Goal: Information Seeking & Learning: Learn about a topic

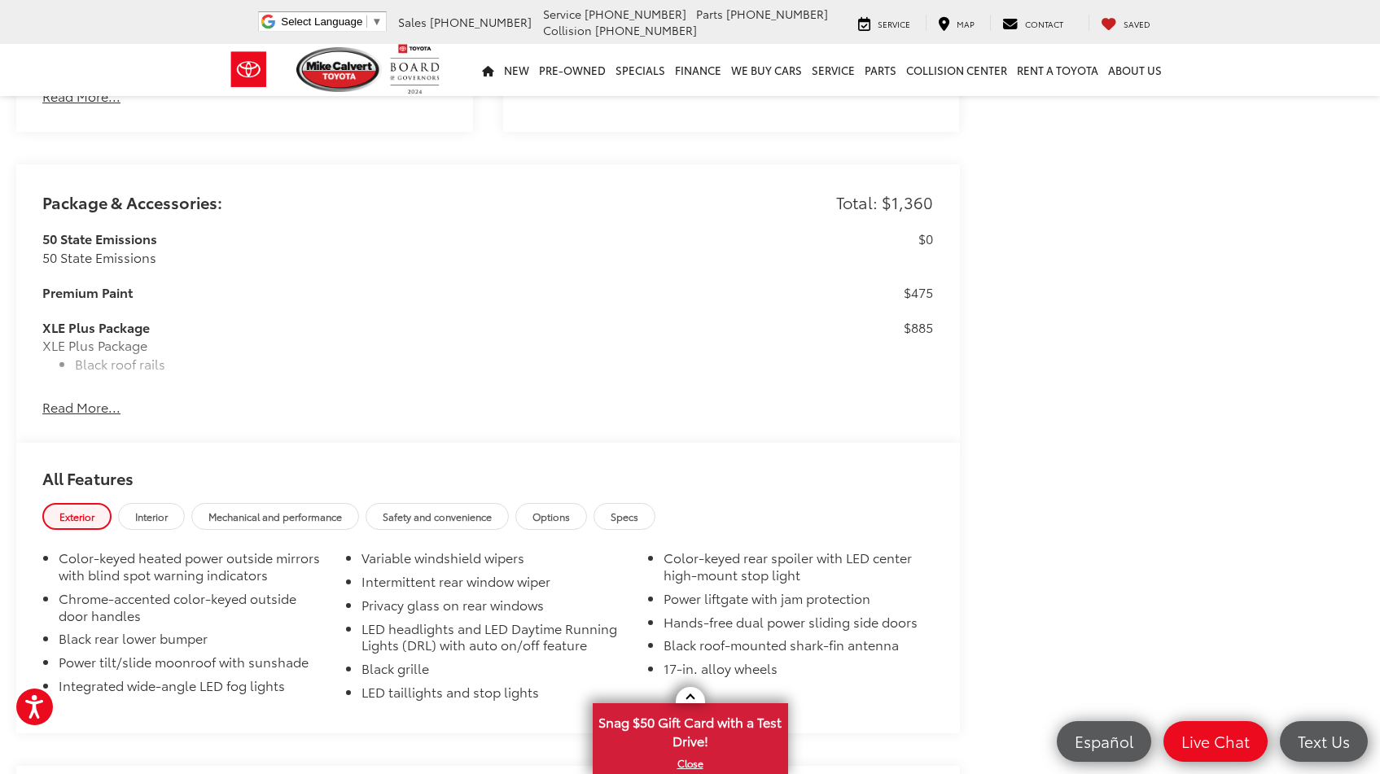
scroll to position [1302, 0]
click at [97, 408] on button "Read More..." at bounding box center [81, 408] width 78 height 19
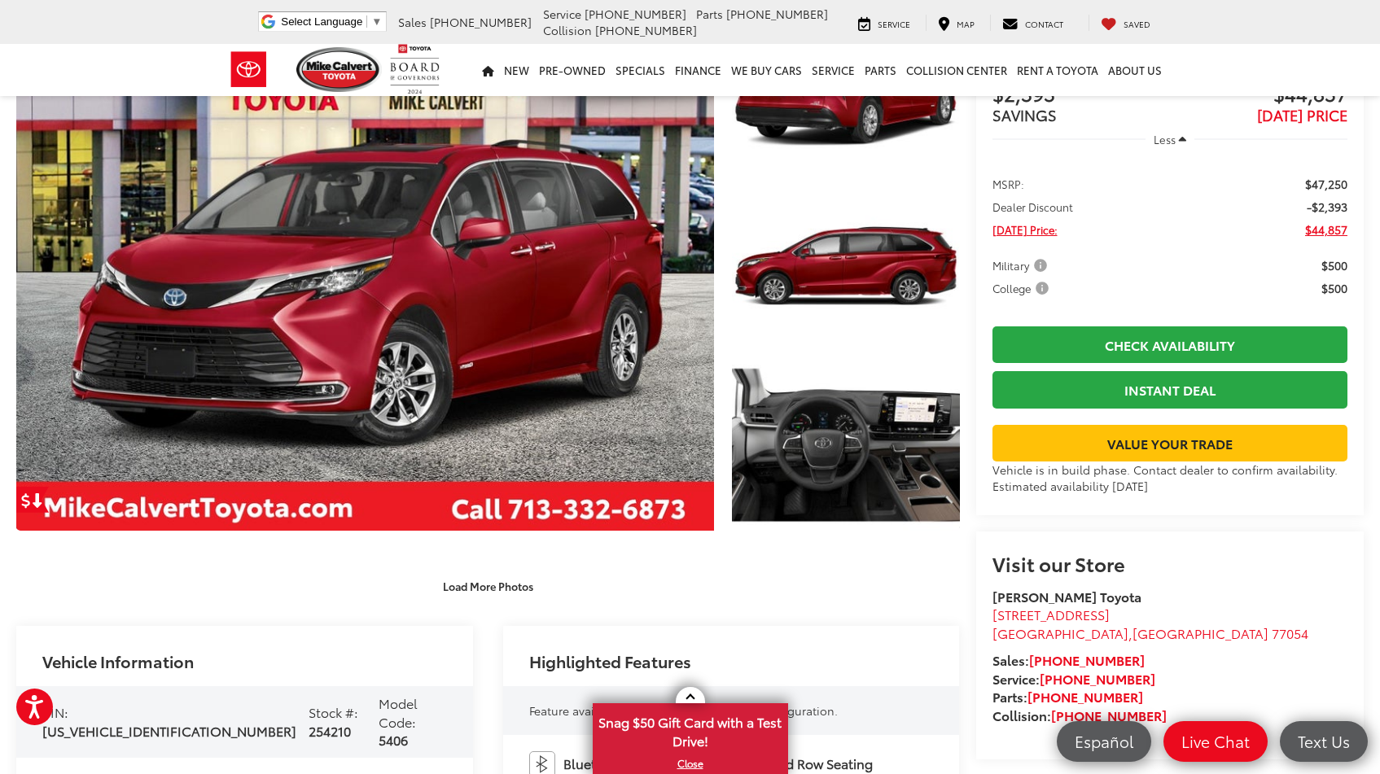
scroll to position [0, 0]
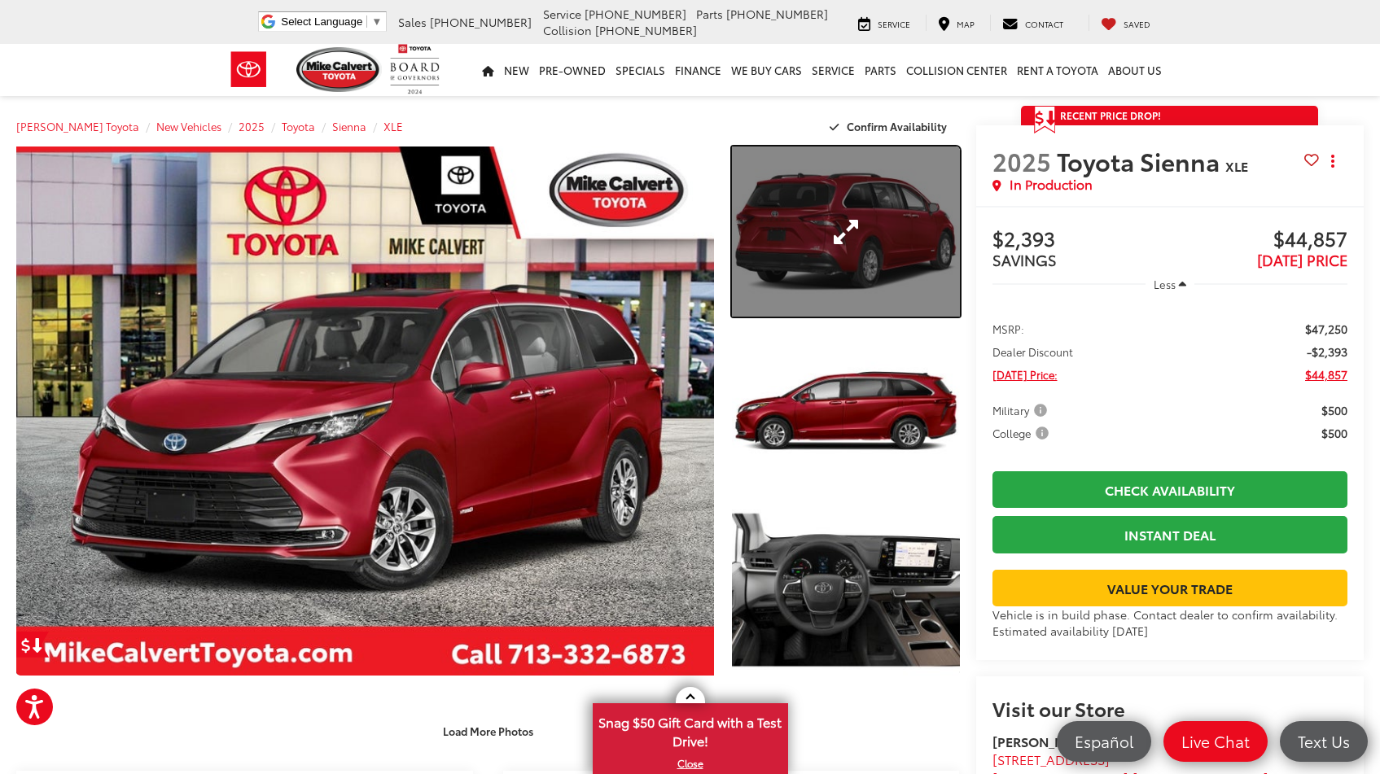
click at [858, 260] on link "Expand Photo 1" at bounding box center [845, 232] width 227 height 170
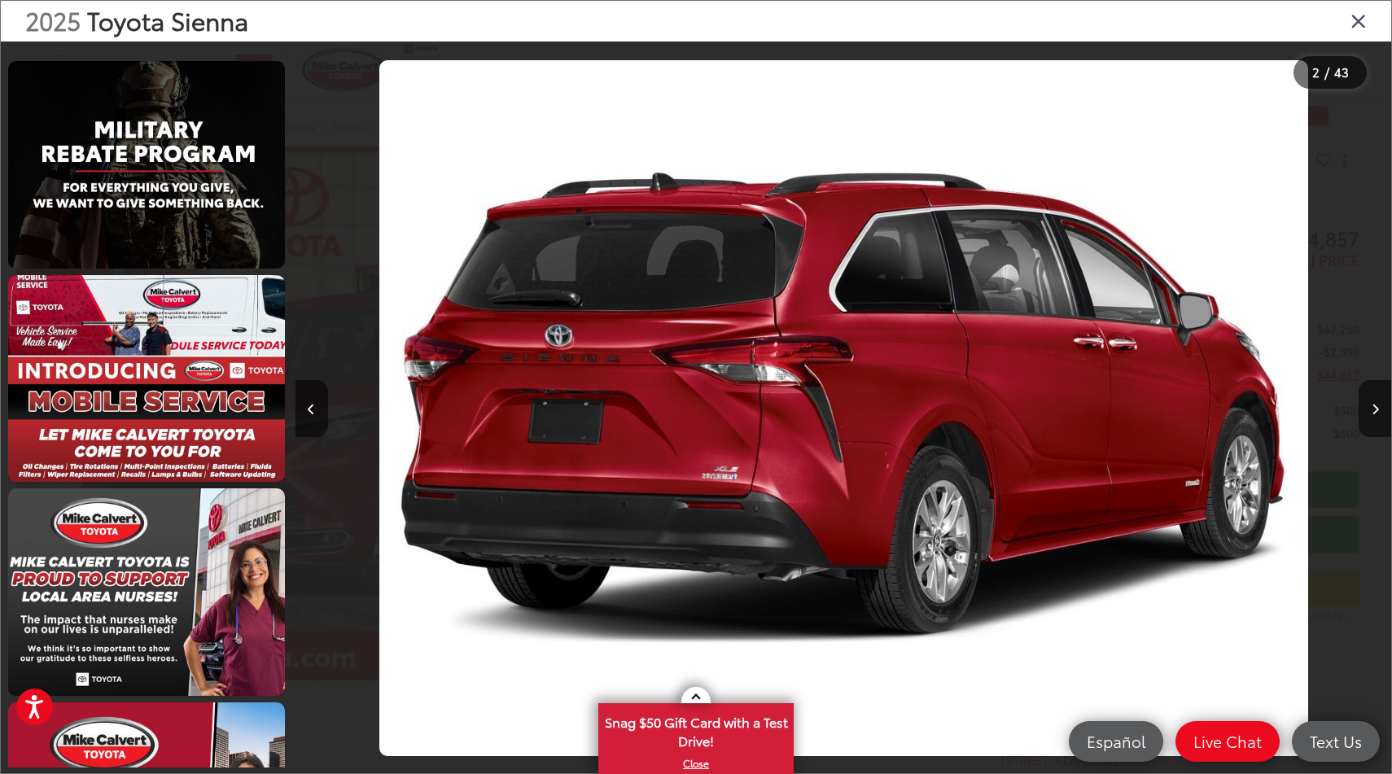
scroll to position [2778, 0]
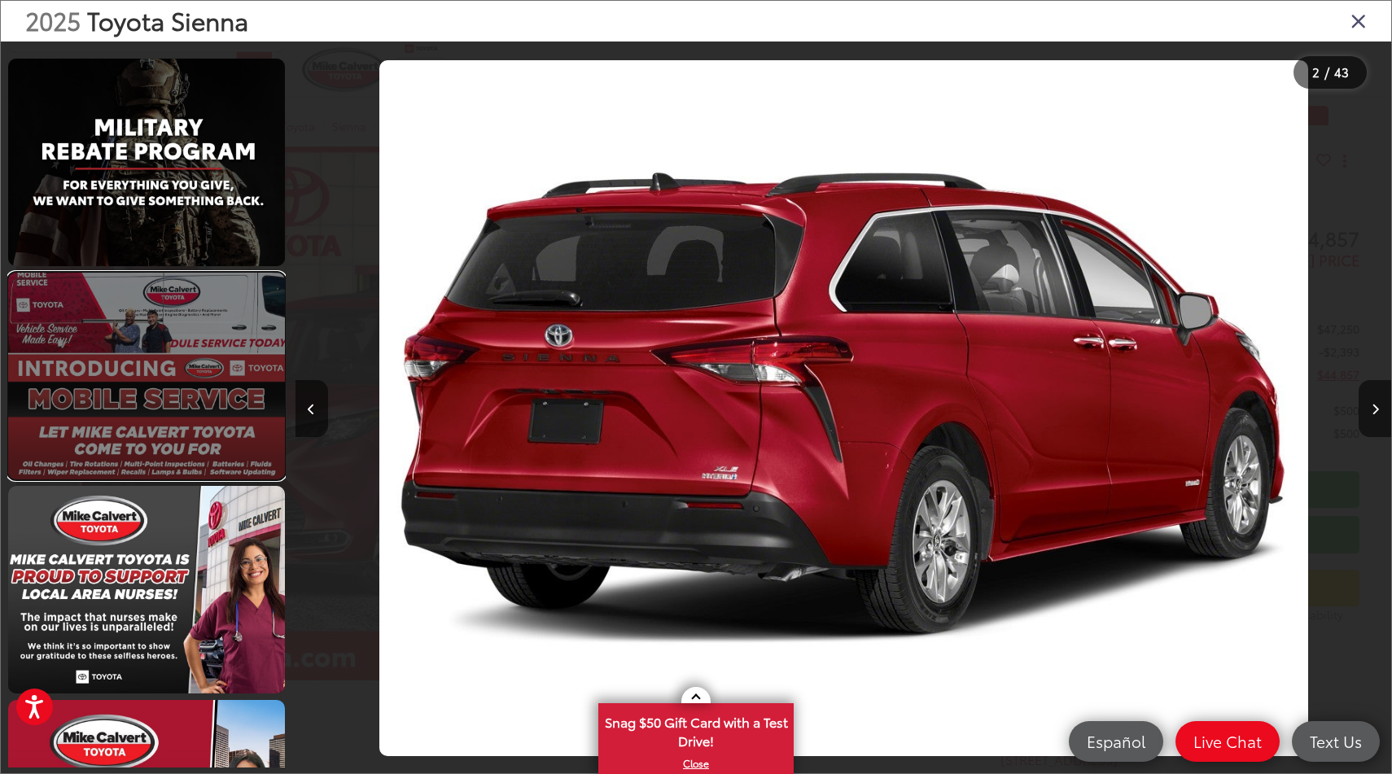
click at [215, 431] on link at bounding box center [146, 377] width 277 height 208
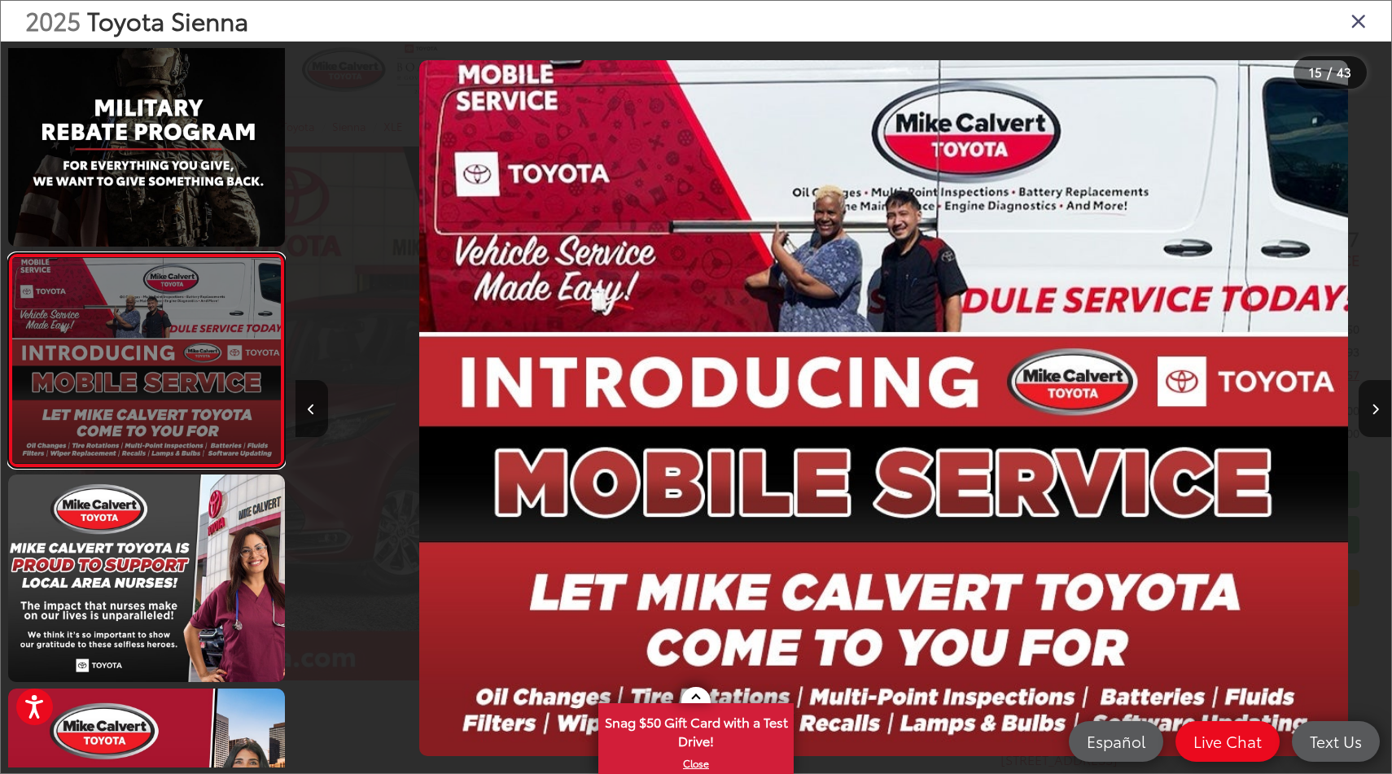
scroll to position [0, 15342]
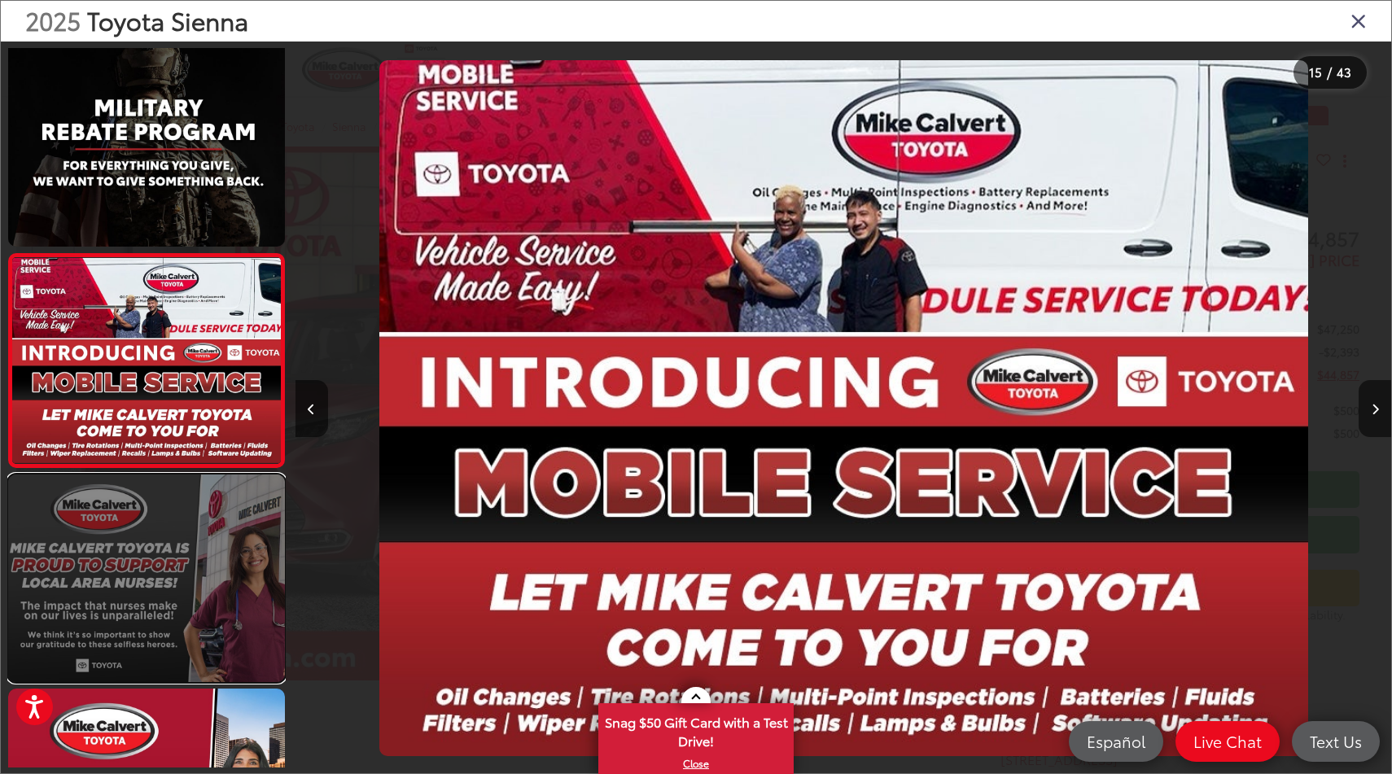
click at [112, 576] on link at bounding box center [146, 579] width 277 height 208
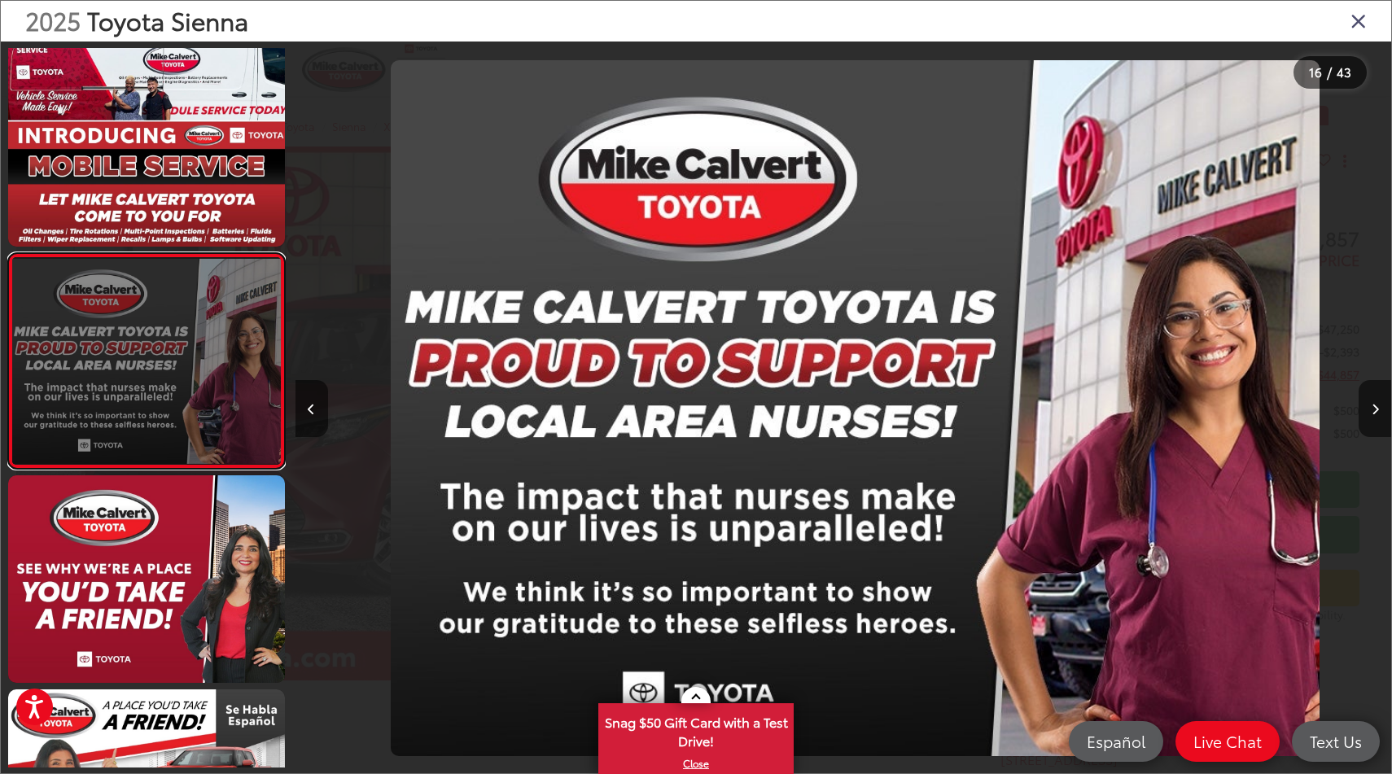
scroll to position [0, 16439]
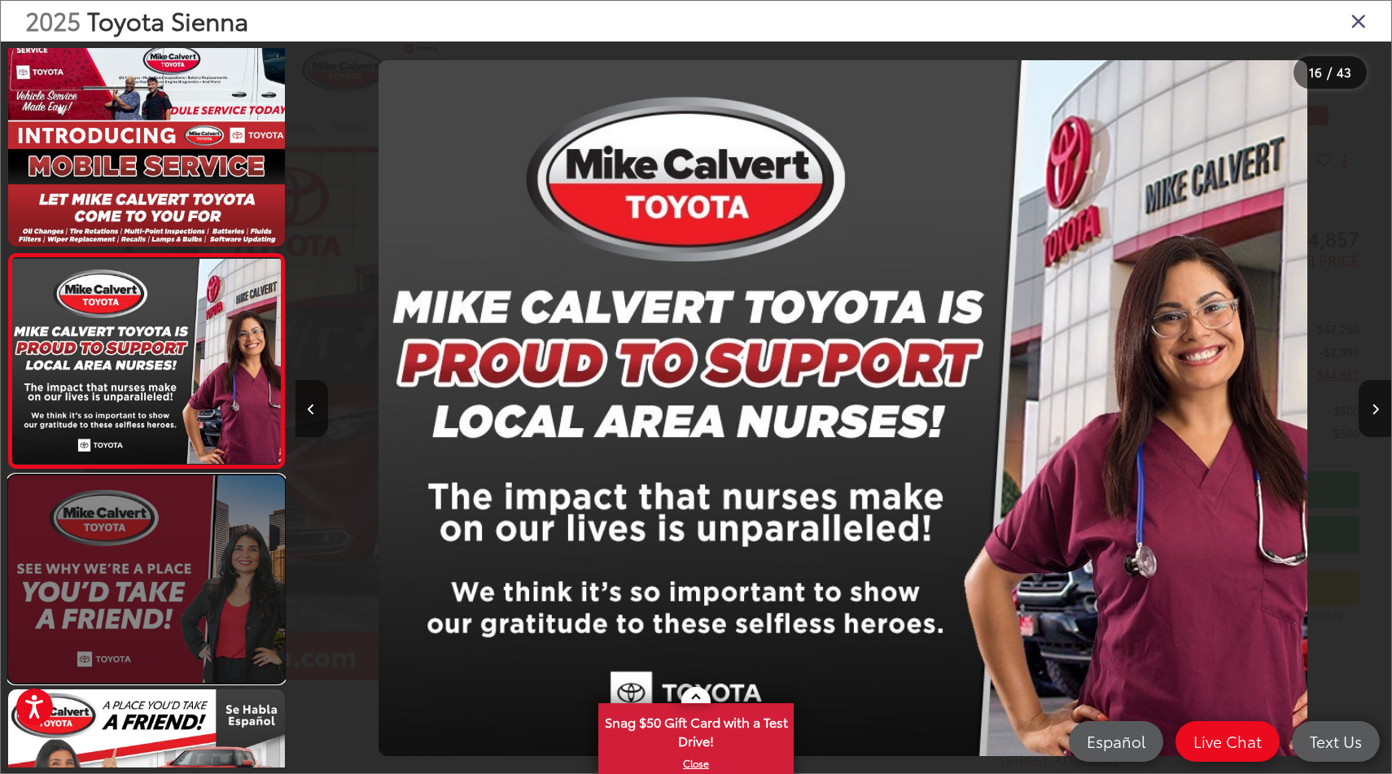
click at [102, 598] on link at bounding box center [146, 579] width 277 height 208
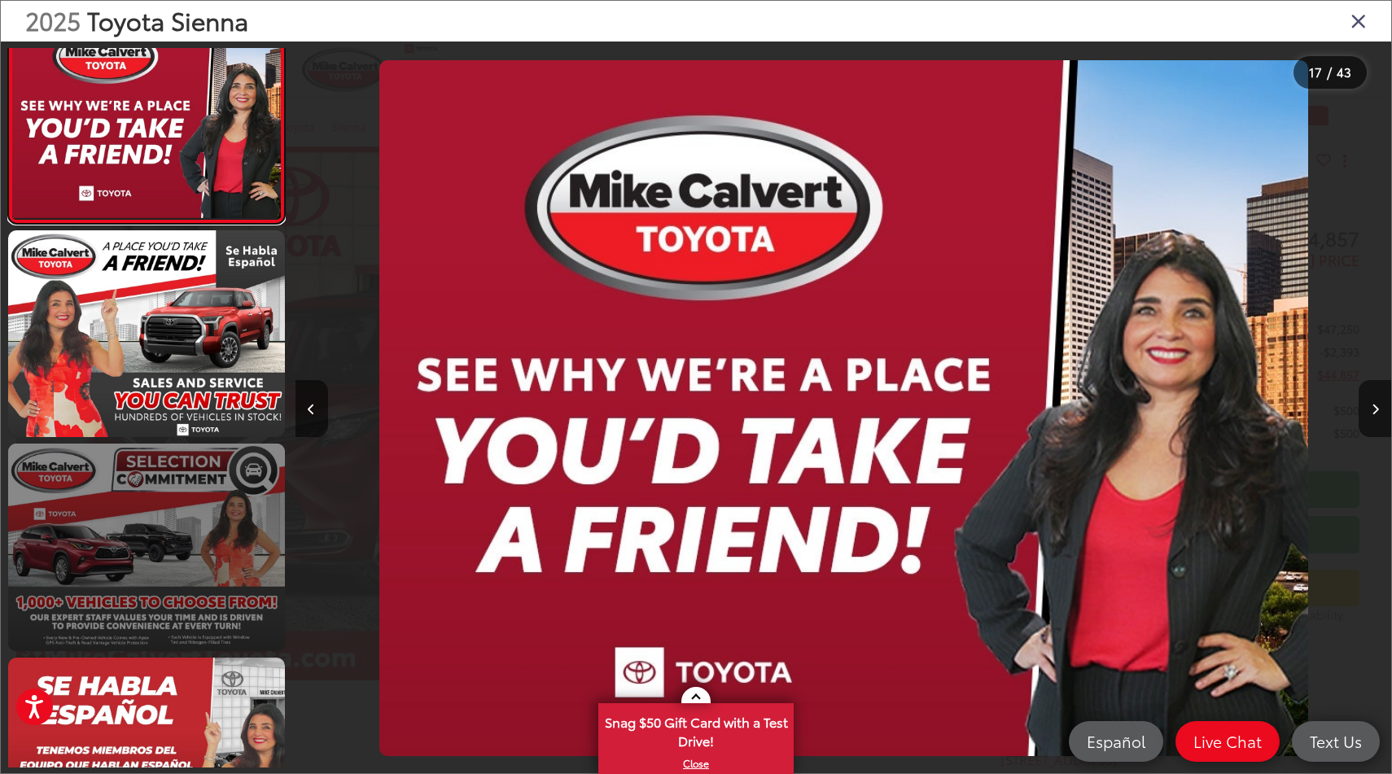
scroll to position [3463, 0]
click at [134, 507] on link at bounding box center [146, 547] width 277 height 208
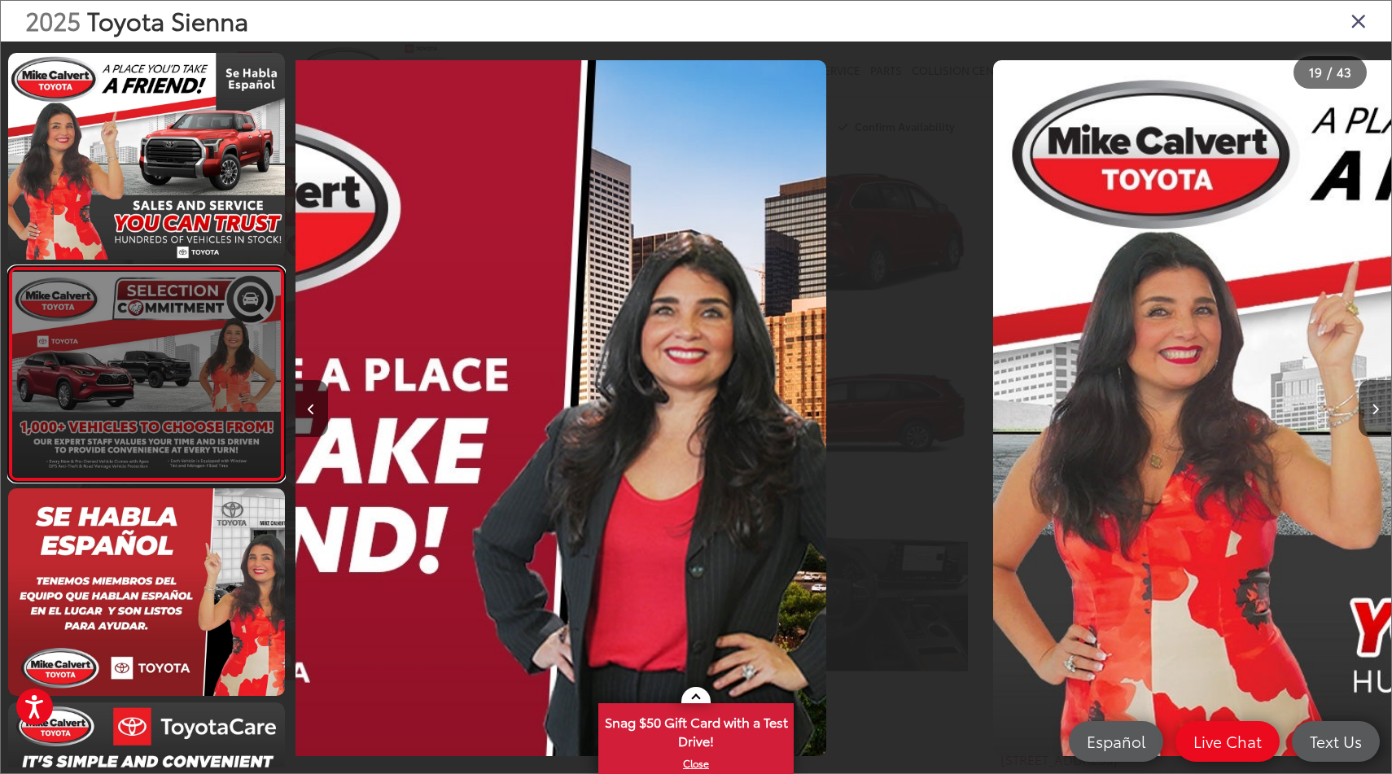
scroll to position [0, 0]
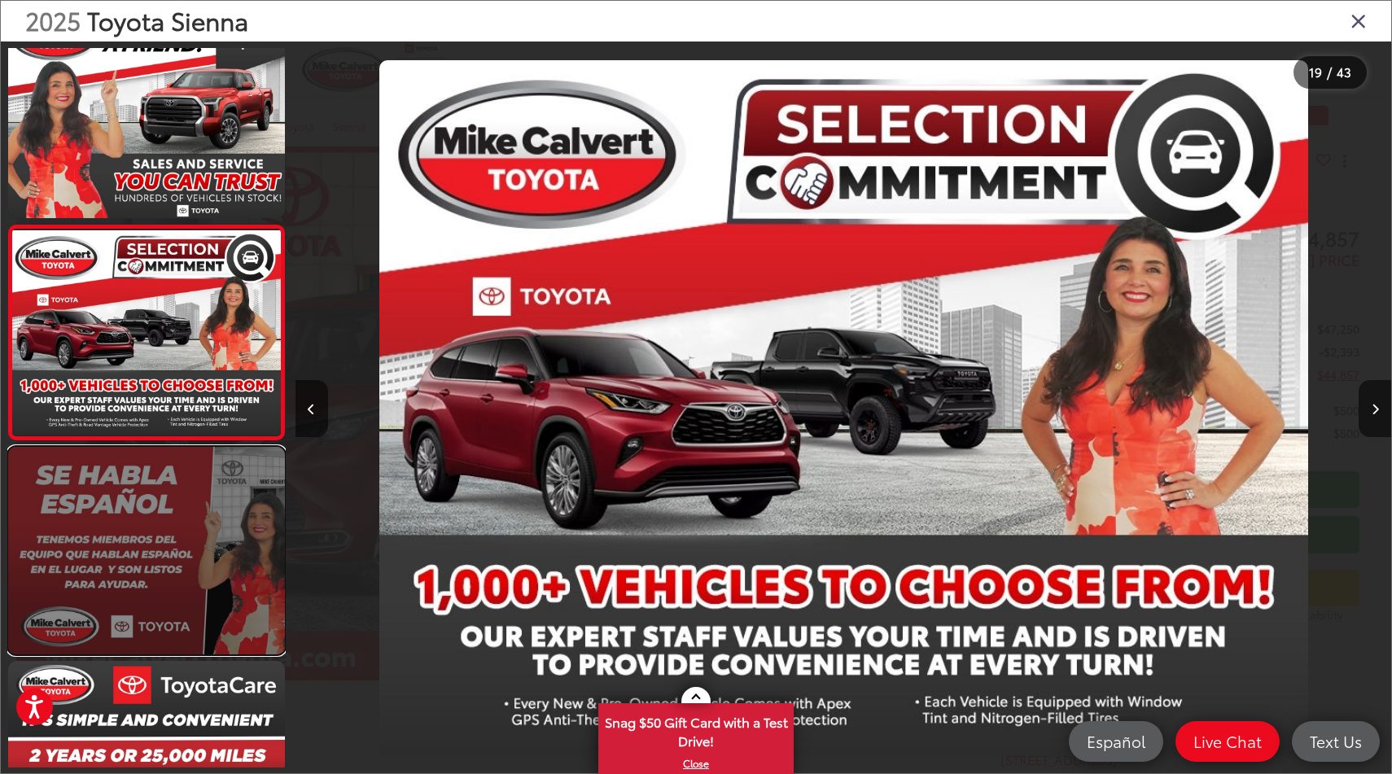
click at [183, 531] on link at bounding box center [146, 551] width 277 height 208
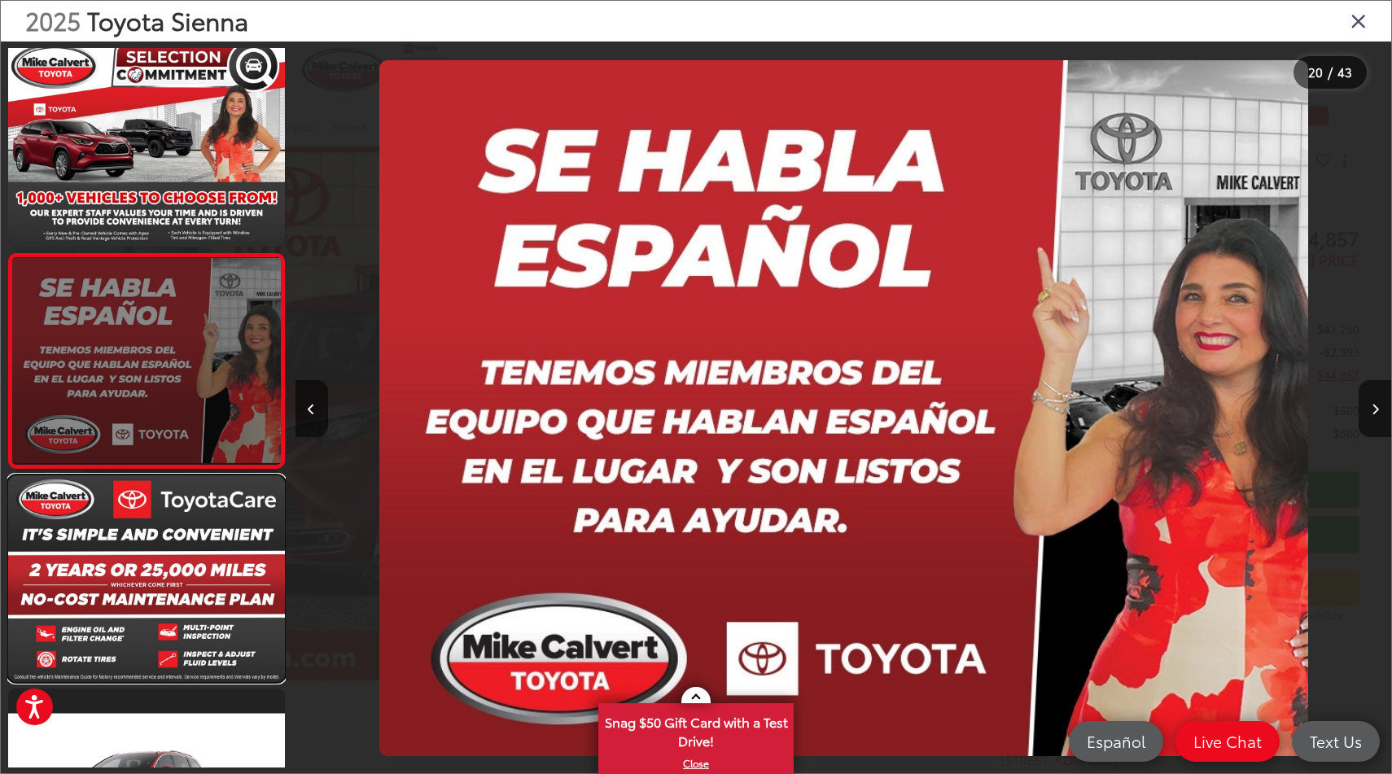
click at [183, 531] on link at bounding box center [146, 579] width 277 height 208
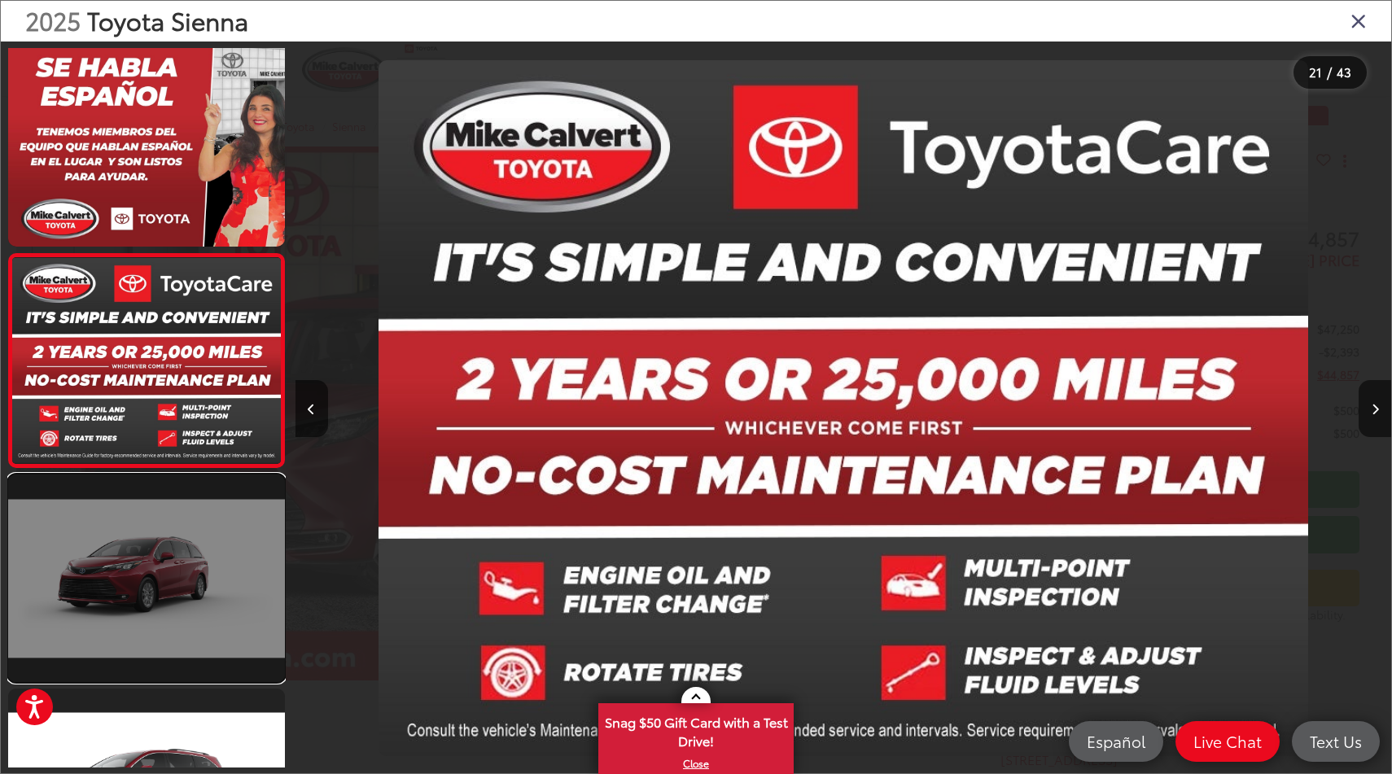
click at [173, 542] on link at bounding box center [146, 579] width 277 height 208
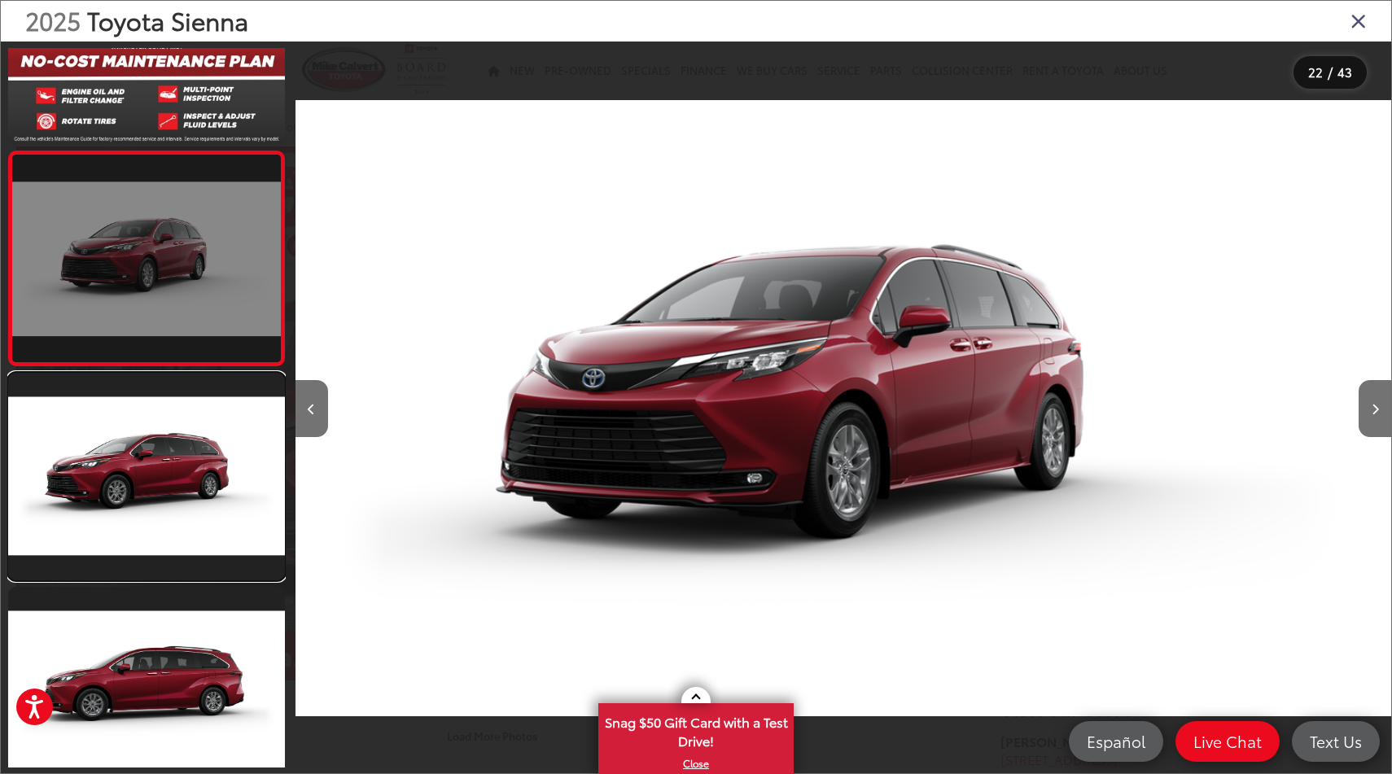
click at [173, 542] on link at bounding box center [146, 477] width 277 height 208
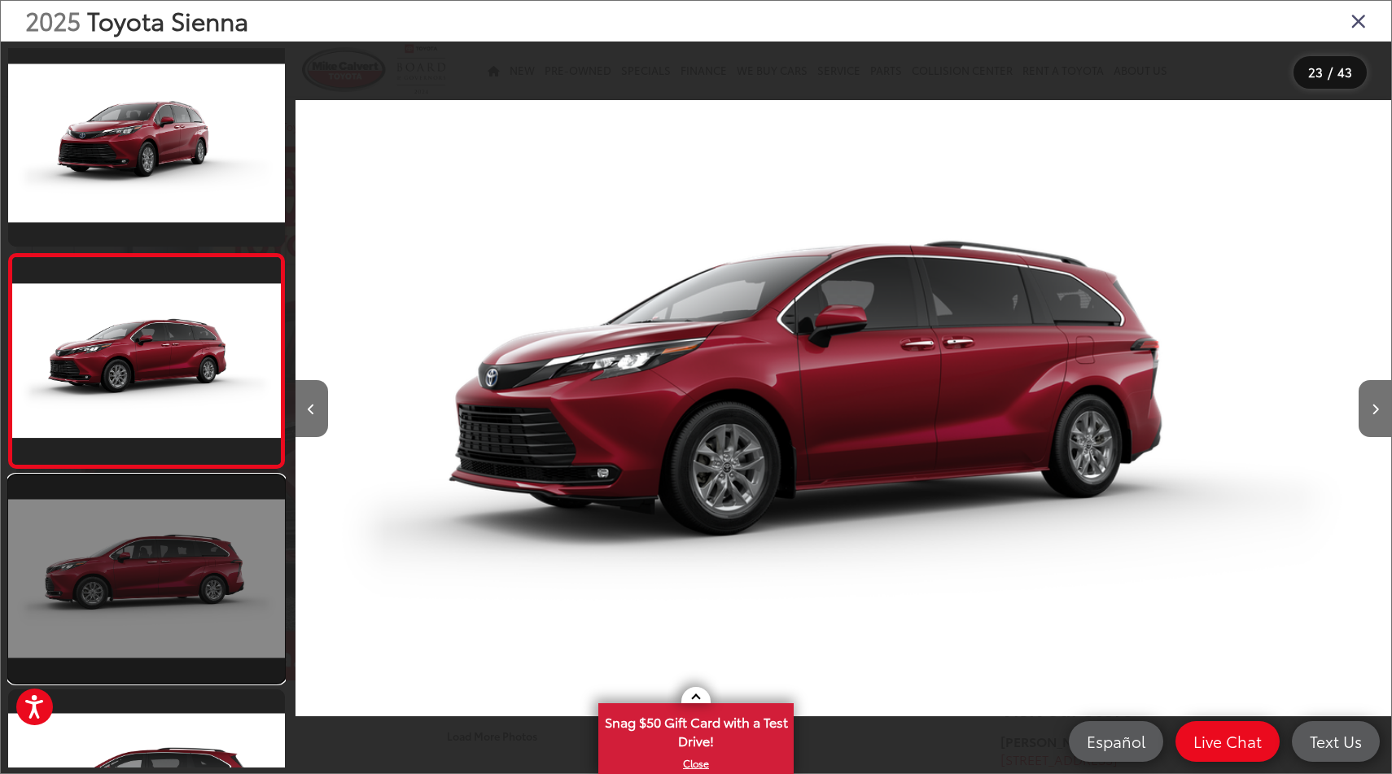
click at [180, 603] on link at bounding box center [146, 579] width 277 height 208
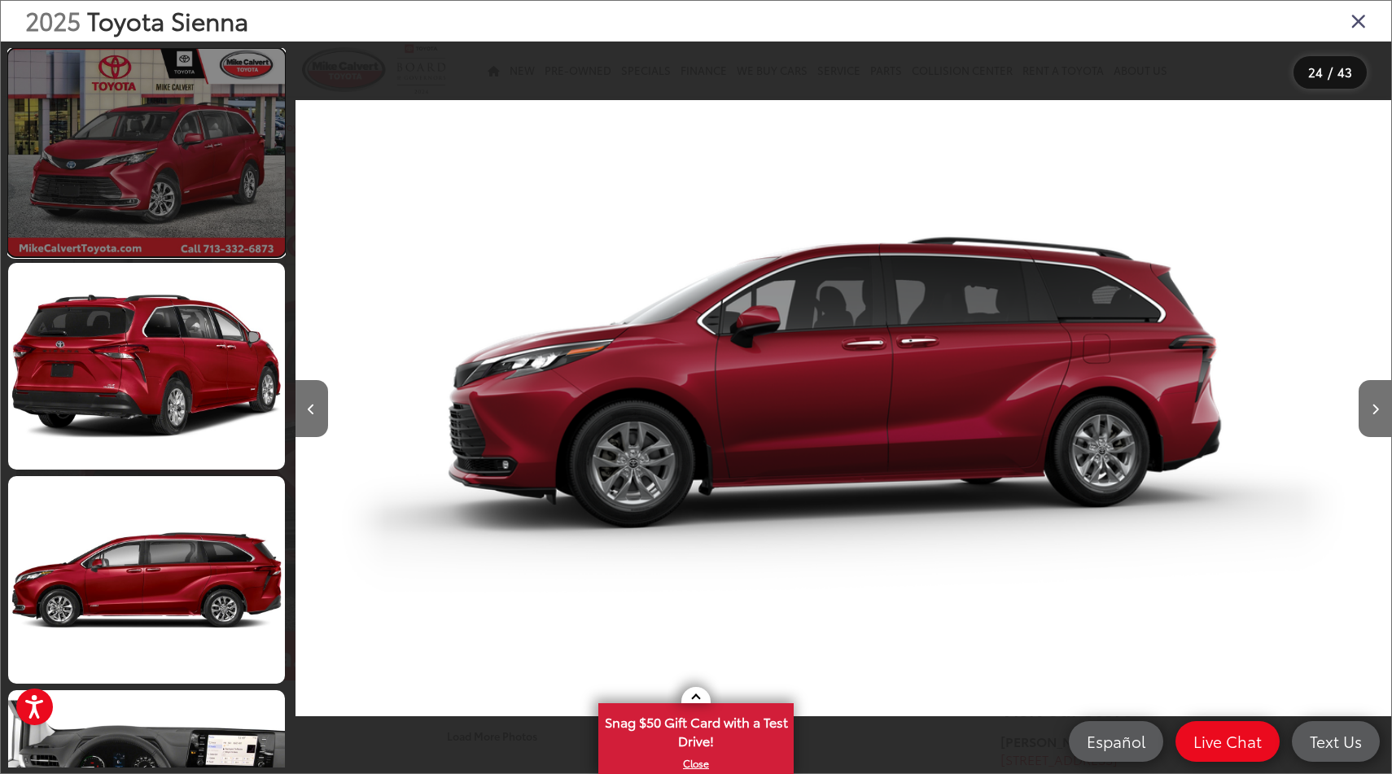
click at [166, 155] on link at bounding box center [146, 153] width 277 height 208
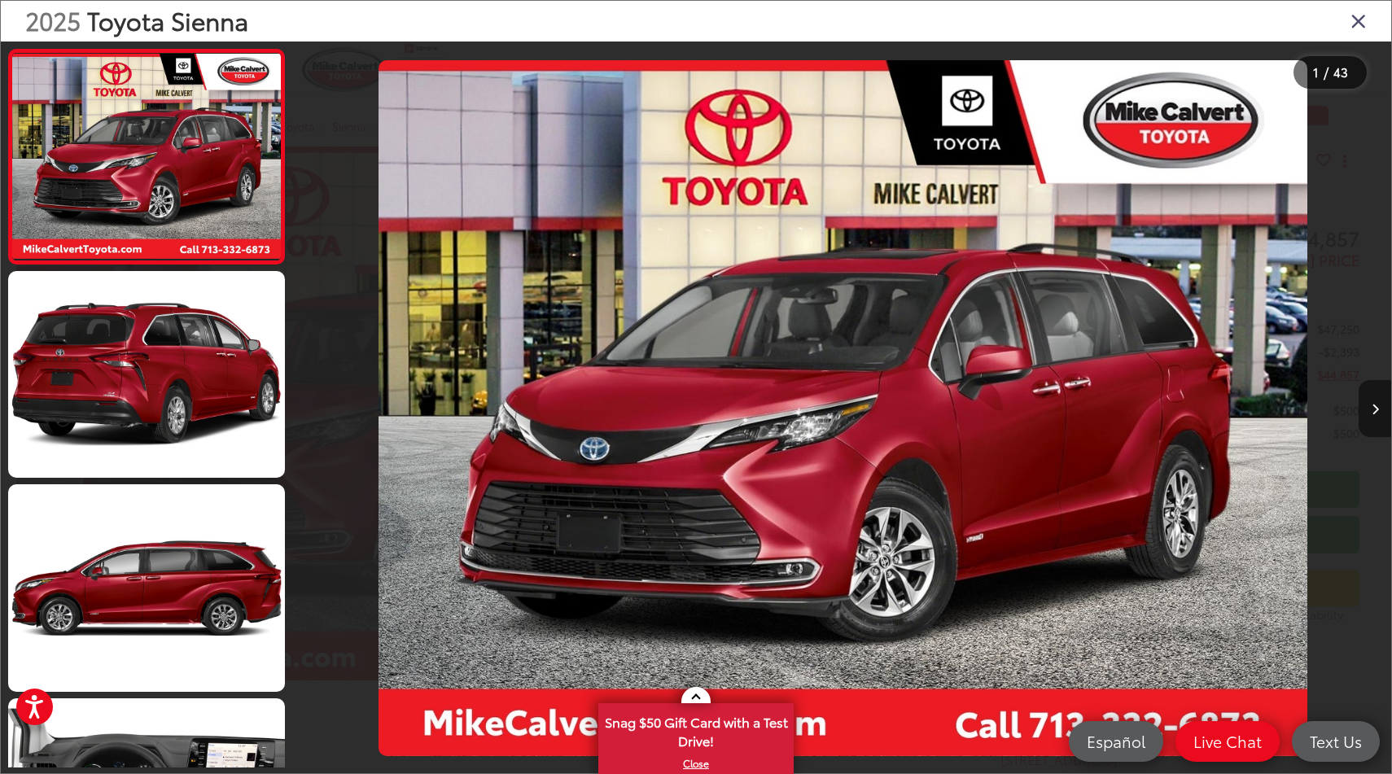
click at [1372, 405] on icon "Next image" at bounding box center [1375, 409] width 7 height 11
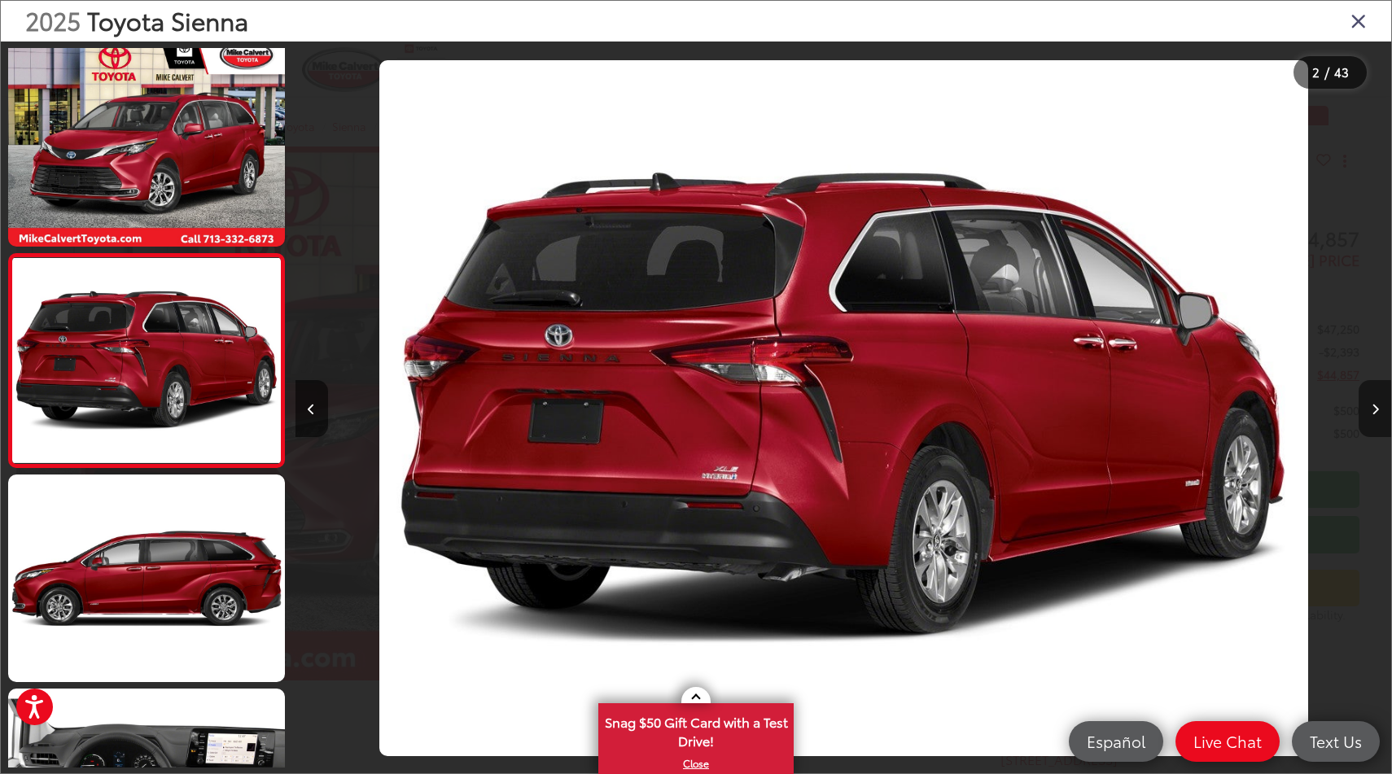
click at [1372, 405] on icon "Next image" at bounding box center [1375, 409] width 7 height 11
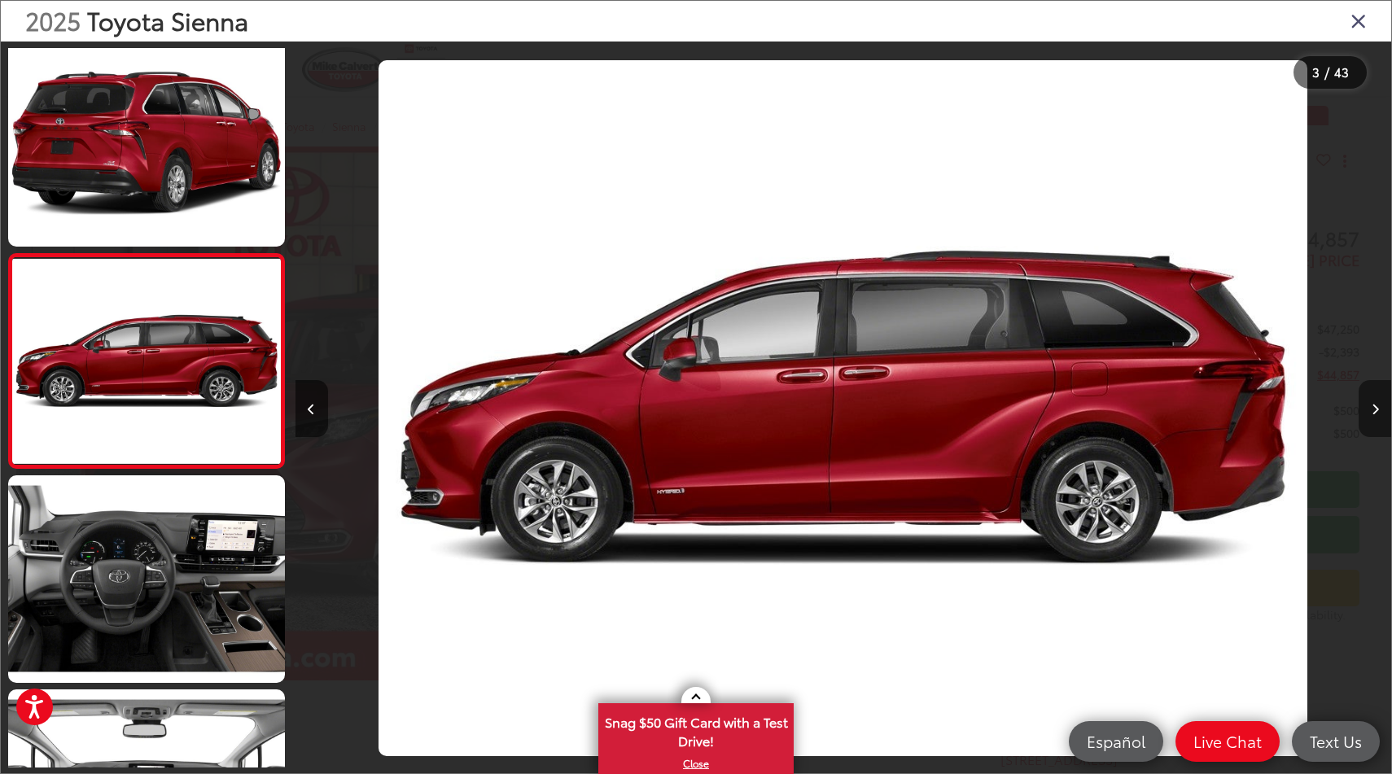
click at [1372, 405] on icon "Next image" at bounding box center [1375, 409] width 7 height 11
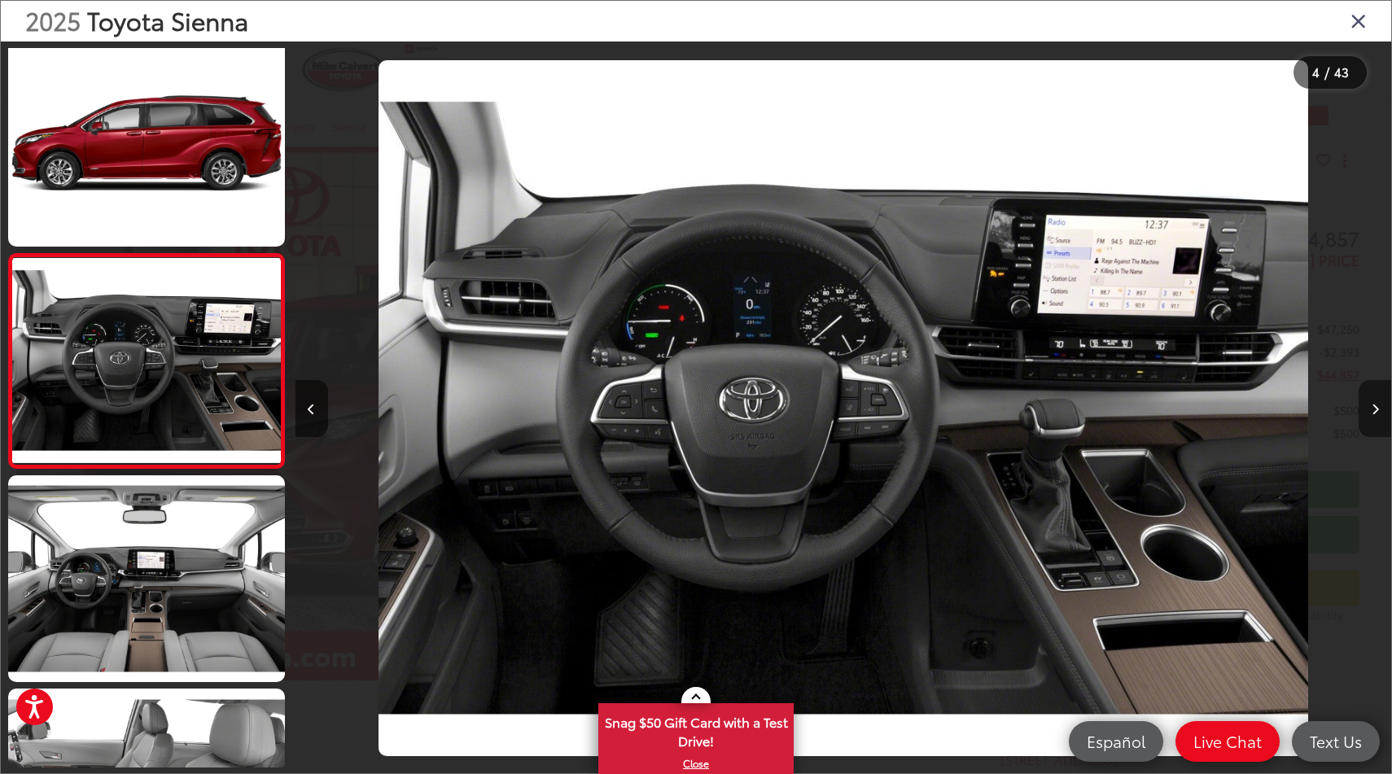
click at [1372, 405] on icon "Next image" at bounding box center [1375, 409] width 7 height 11
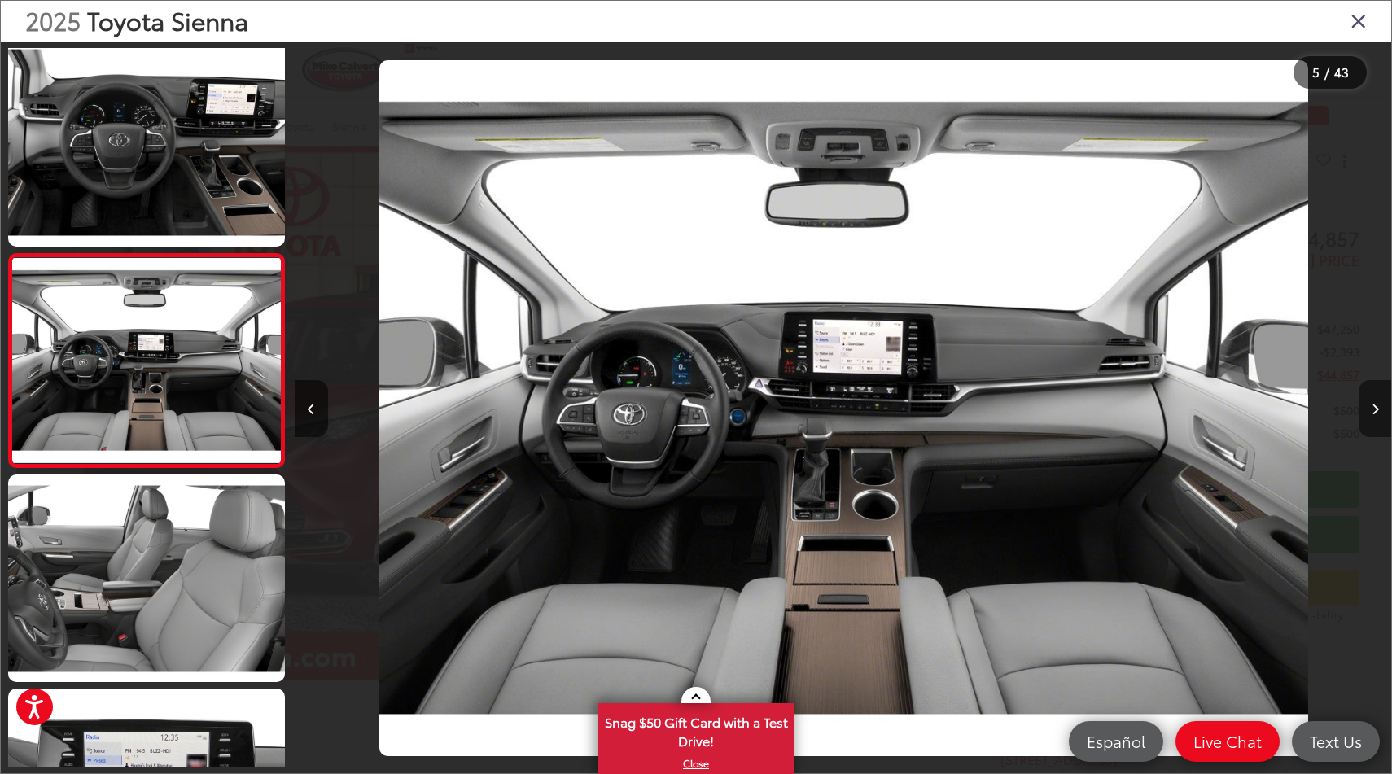
click at [1372, 405] on icon "Next image" at bounding box center [1375, 409] width 7 height 11
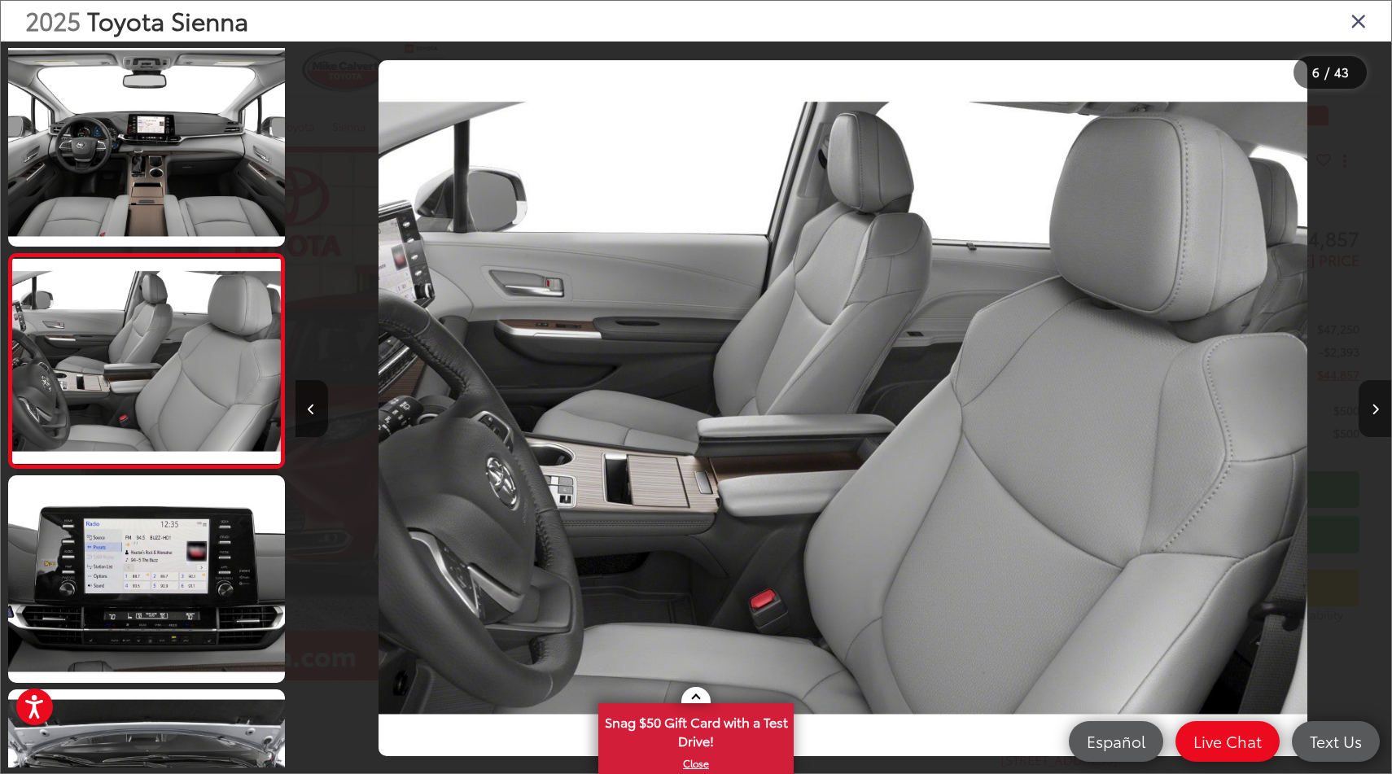
click at [1372, 405] on icon "Next image" at bounding box center [1375, 409] width 7 height 11
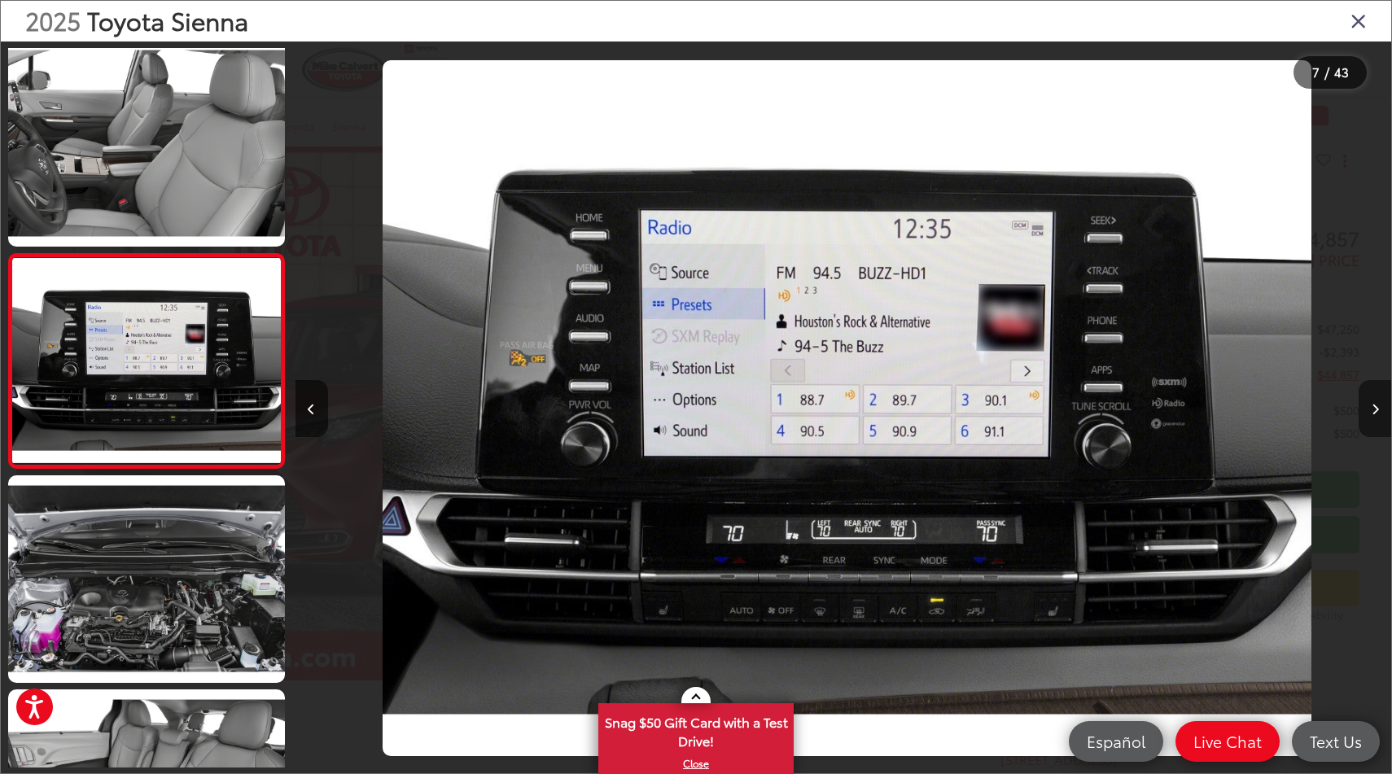
click at [1372, 405] on icon "Next image" at bounding box center [1375, 409] width 7 height 11
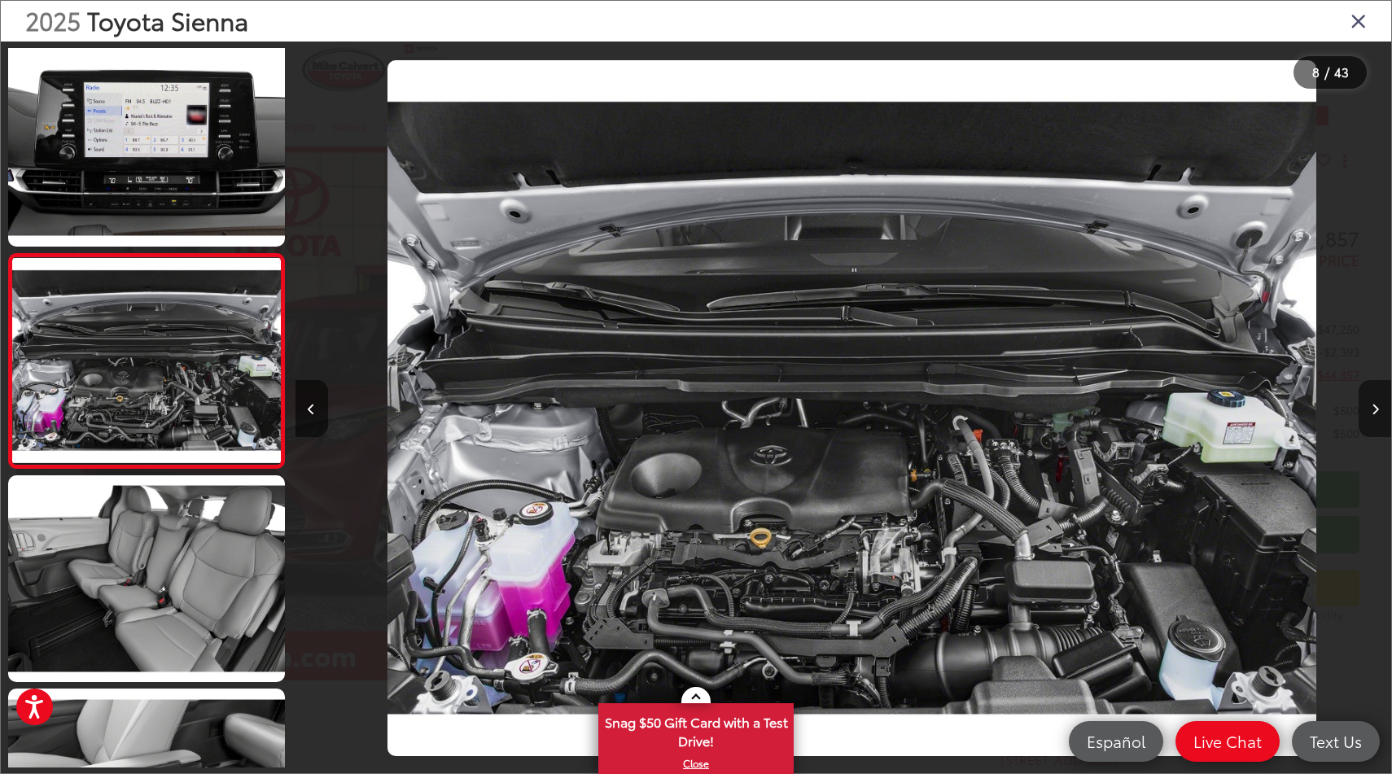
click at [1372, 405] on icon "Next image" at bounding box center [1375, 409] width 7 height 11
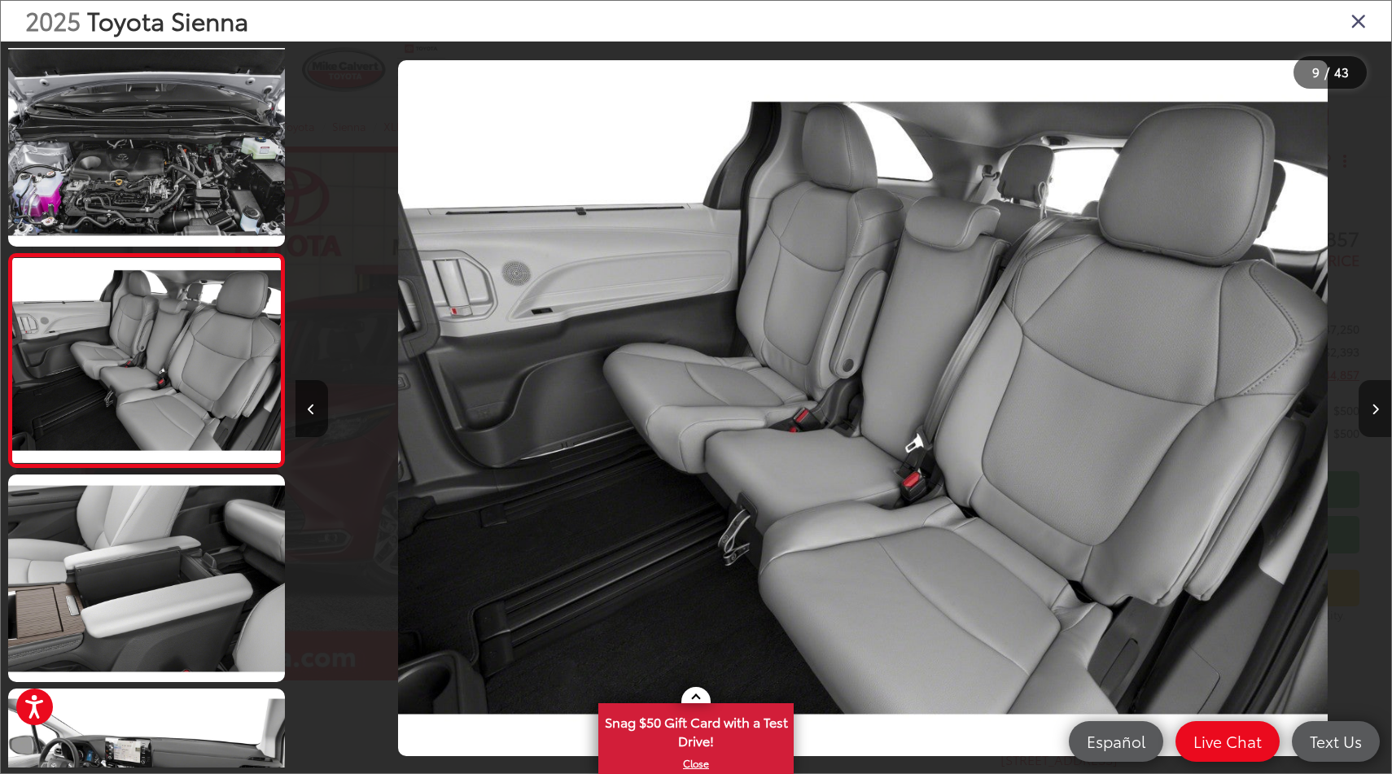
click at [1372, 405] on icon "Next image" at bounding box center [1375, 409] width 7 height 11
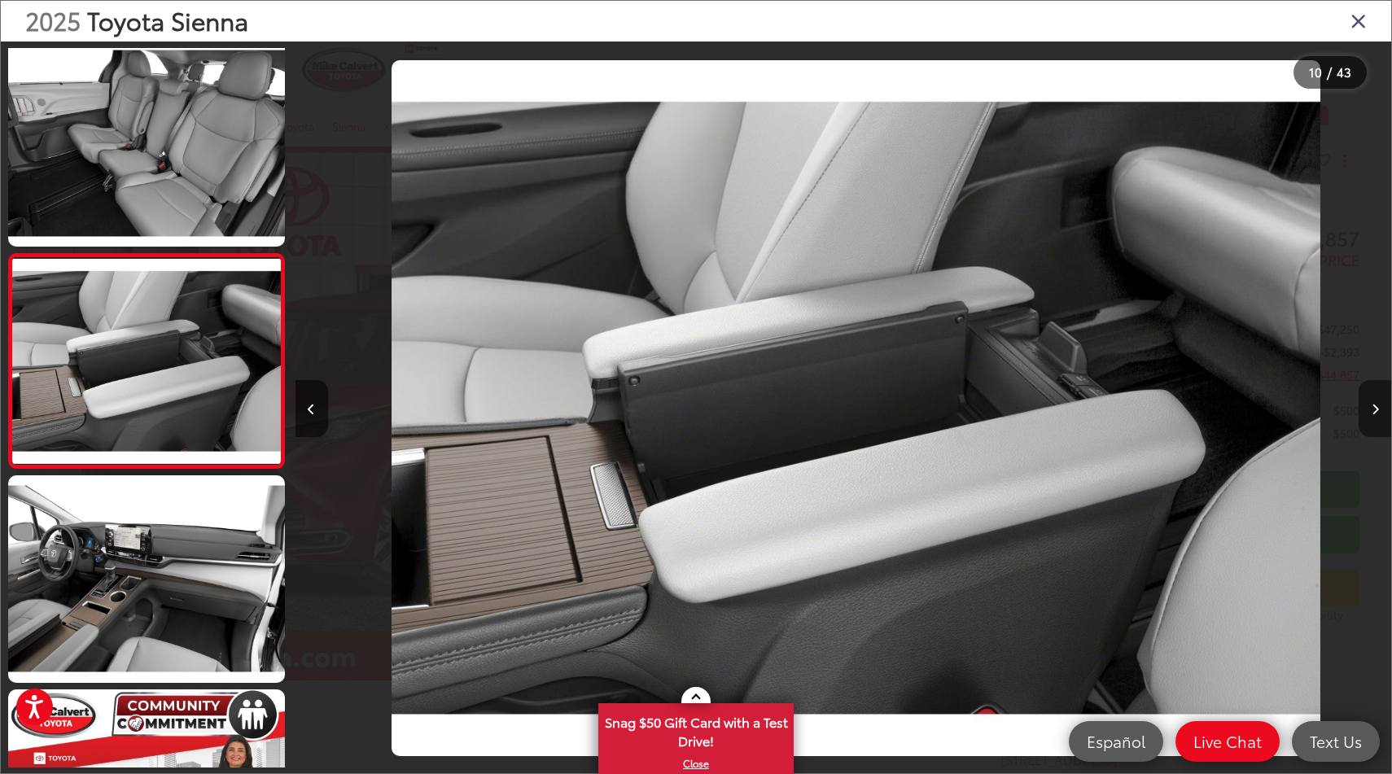
click at [1372, 405] on icon "Next image" at bounding box center [1375, 409] width 7 height 11
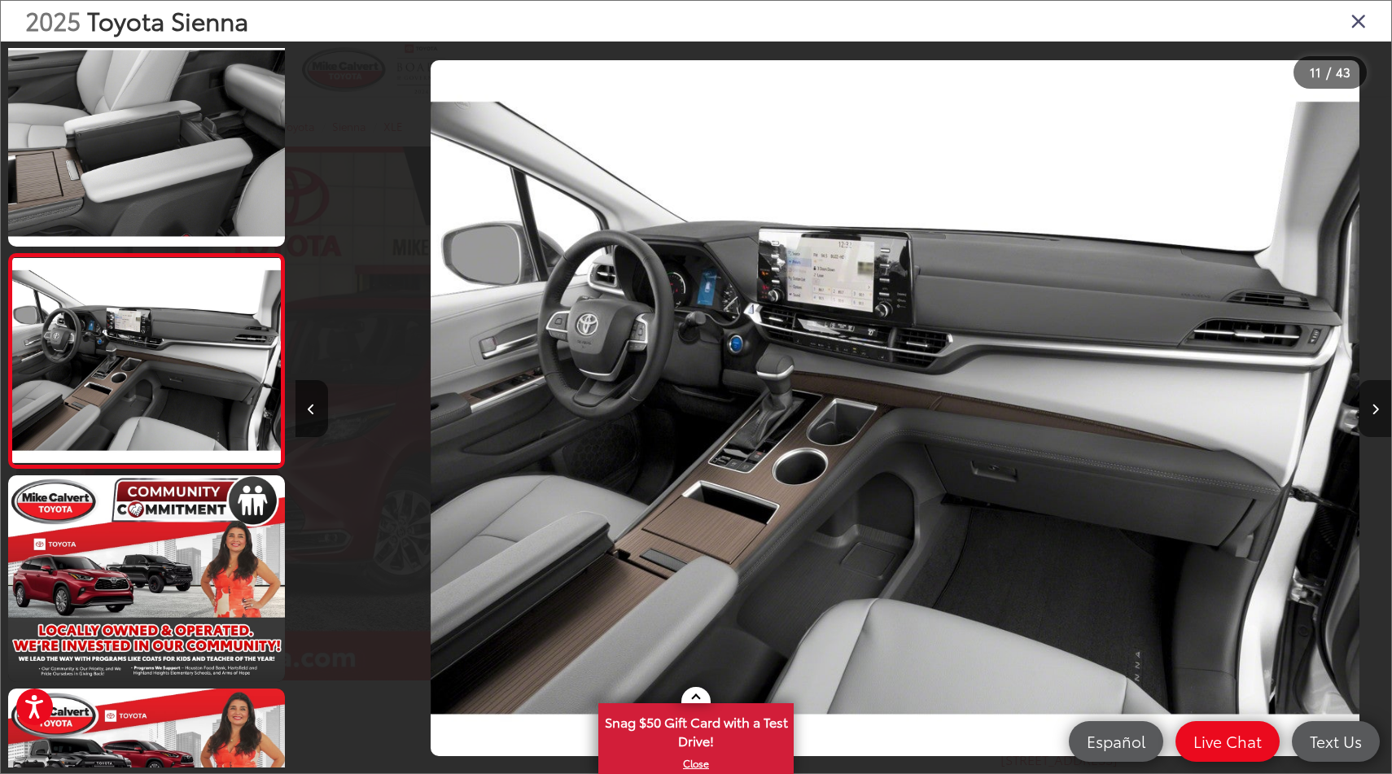
click at [1372, 405] on icon "Next image" at bounding box center [1375, 409] width 7 height 11
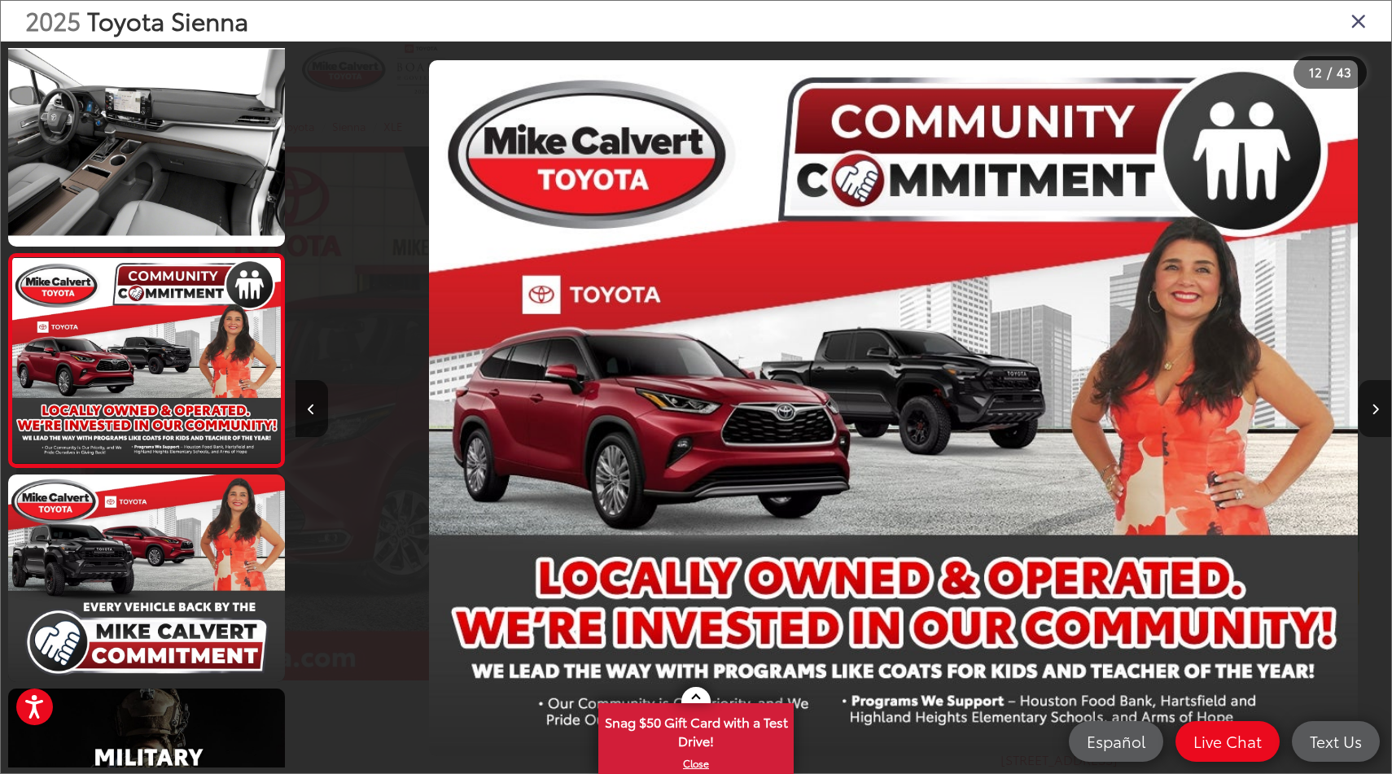
click at [1372, 405] on icon "Next image" at bounding box center [1375, 409] width 7 height 11
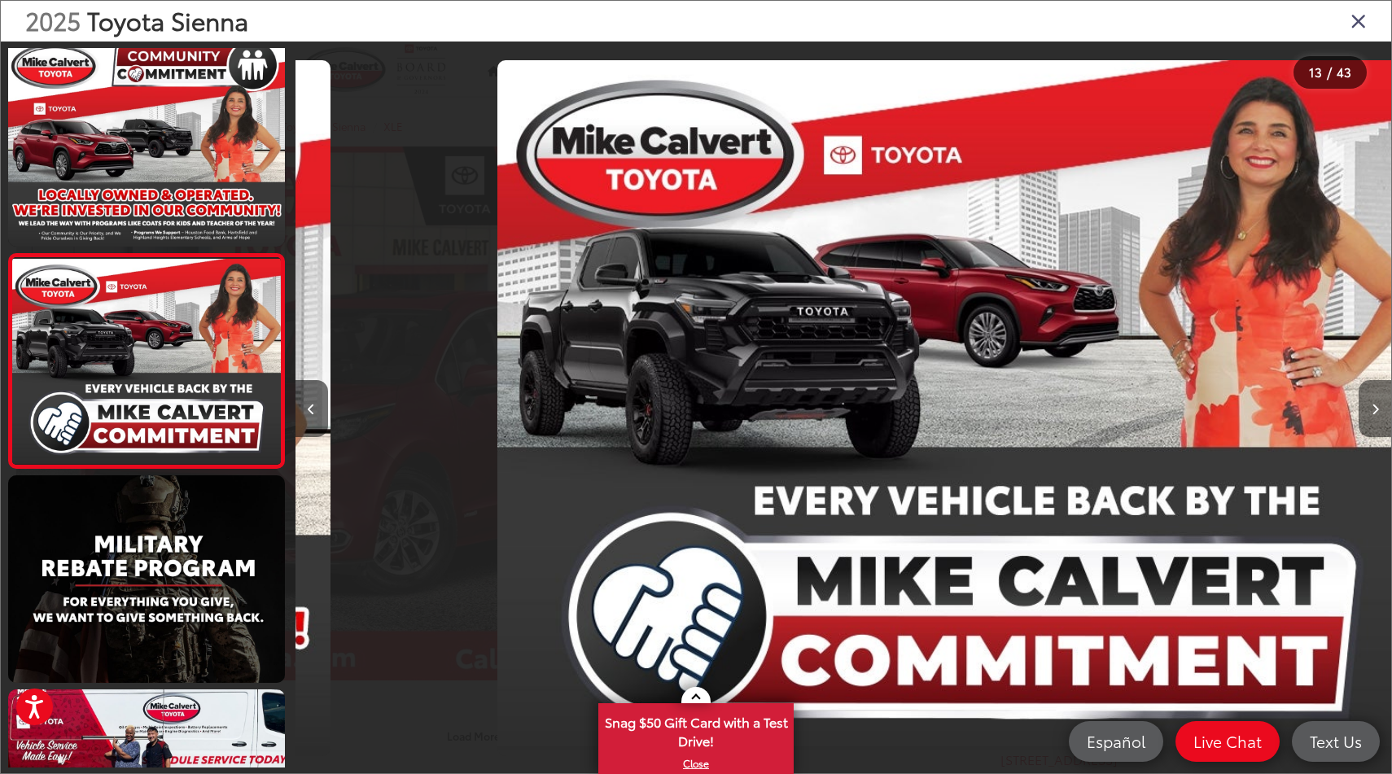
click at [1372, 405] on icon "Next image" at bounding box center [1375, 409] width 7 height 11
